Goal: Task Accomplishment & Management: Complete application form

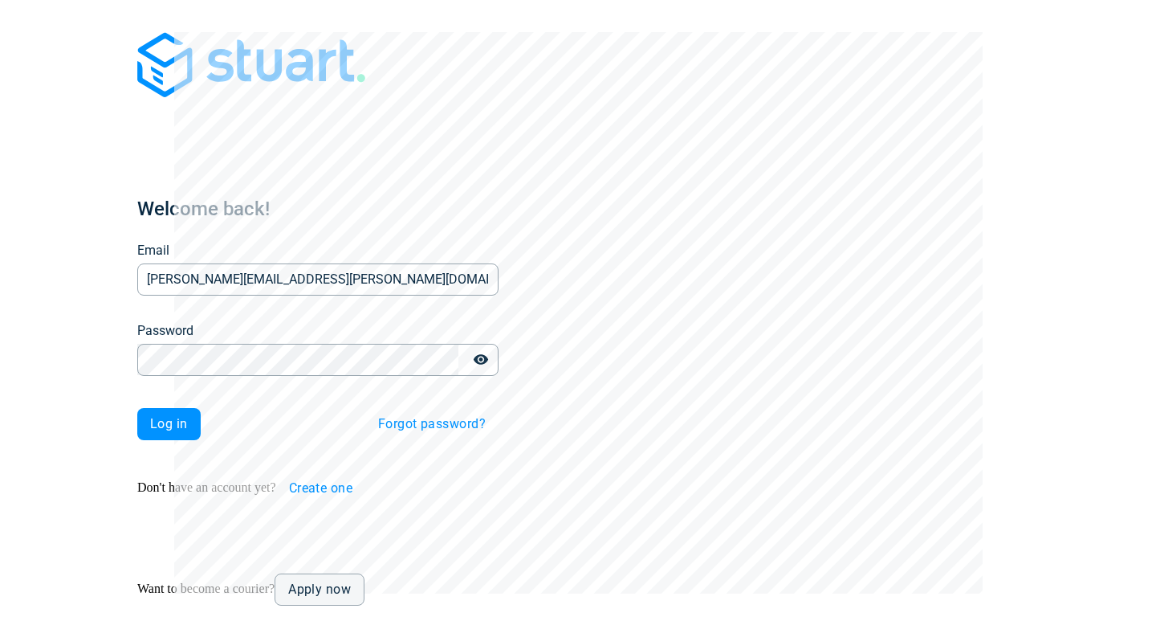
click at [150, 418] on span "Log in" at bounding box center [169, 424] width 38 height 13
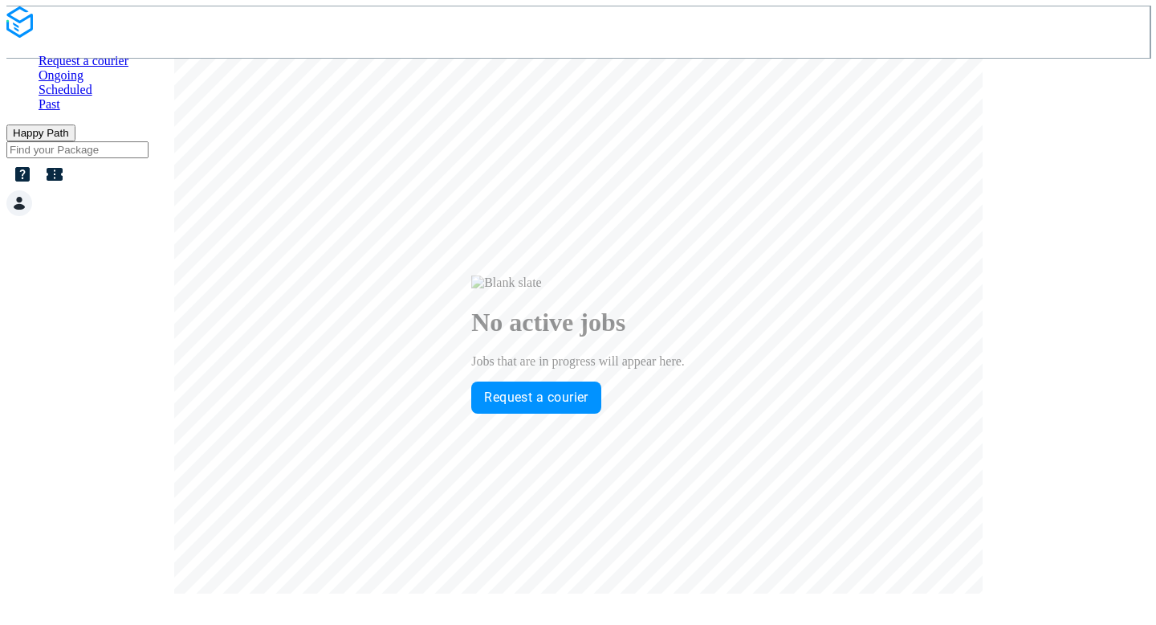
click at [69, 127] on span "Happy Path" at bounding box center [41, 133] width 56 height 12
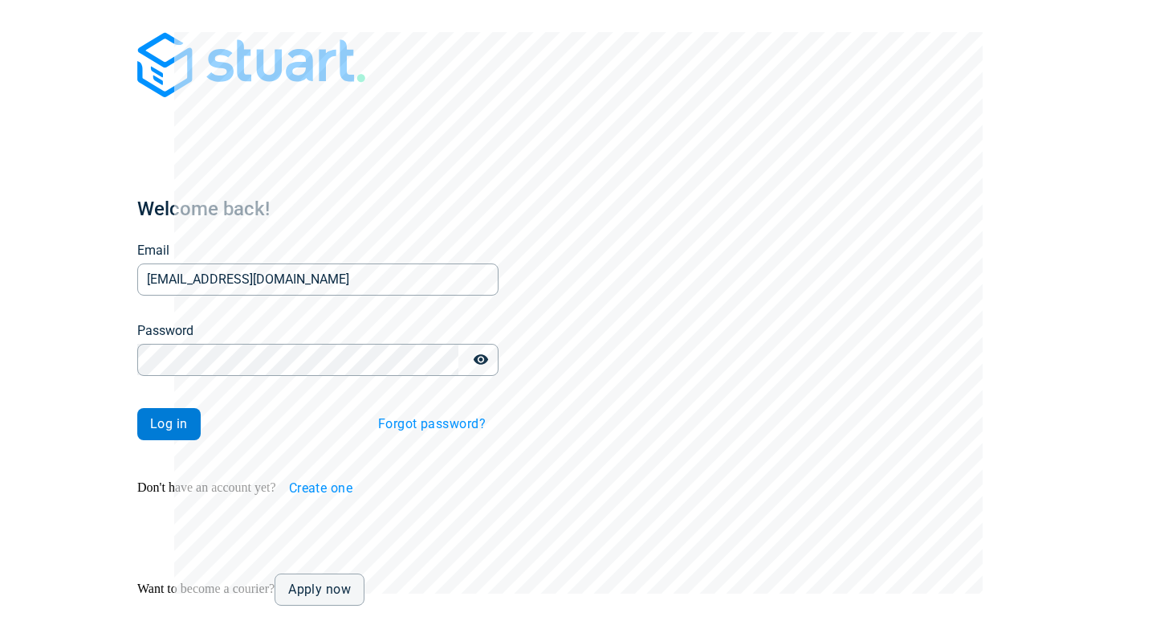
click at [150, 418] on span "Log in" at bounding box center [169, 424] width 38 height 13
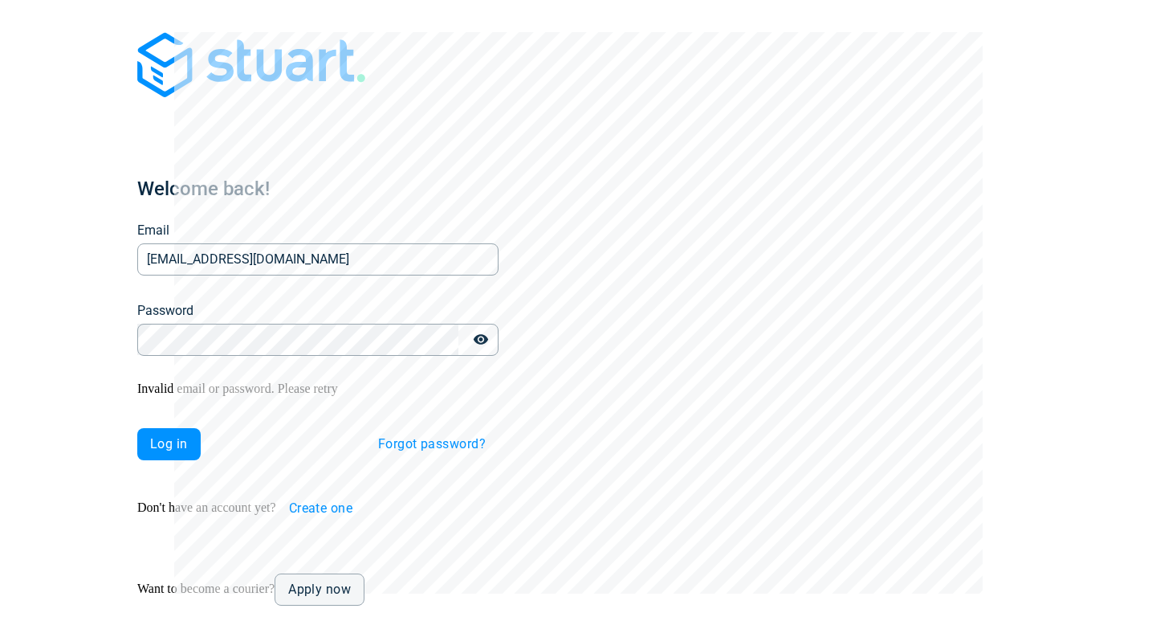
click at [150, 438] on span "Log in" at bounding box center [169, 444] width 38 height 13
click at [473, 332] on icon "button" at bounding box center [481, 340] width 16 height 16
click at [332, 243] on input "v.zakorchemna+1@stuart.com" at bounding box center [317, 258] width 361 height 31
